Goal: Navigation & Orientation: Find specific page/section

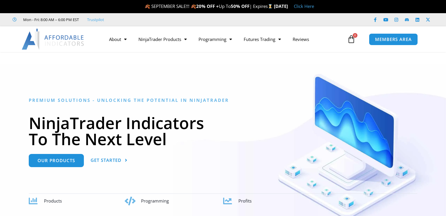
scroll to position [410, 0]
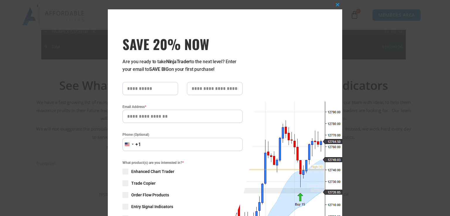
drag, startPoint x: 155, startPoint y: 44, endPoint x: 186, endPoint y: 50, distance: 32.0
click at [155, 44] on span "SAVE 20% NOW" at bounding box center [182, 44] width 120 height 16
click at [57, 113] on div "Close this module SAVE 20% NOW Are you ready to take NinjaTrader to the next le…" at bounding box center [225, 108] width 450 height 216
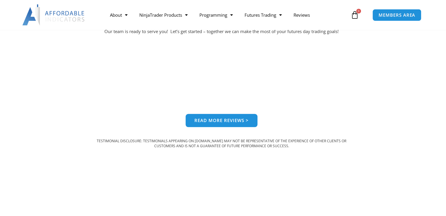
scroll to position [586, 0]
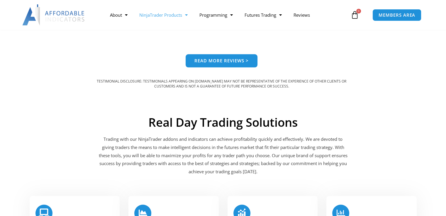
click at [188, 16] on span "Menu" at bounding box center [185, 15] width 6 height 10
